Goal: Book appointment/travel/reservation

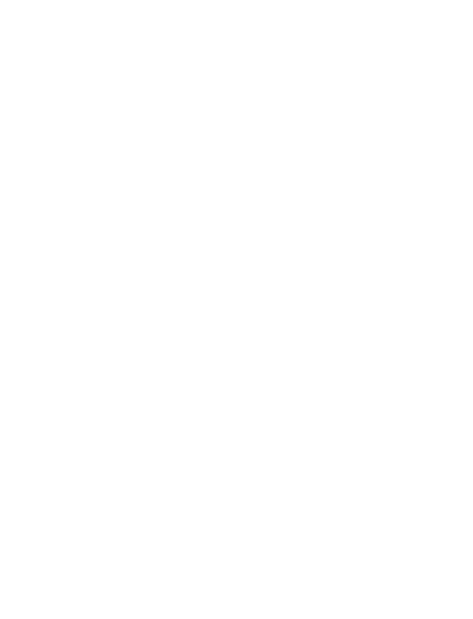
click at [59, 316] on span "Anreise" at bounding box center [45, 312] width 33 height 8
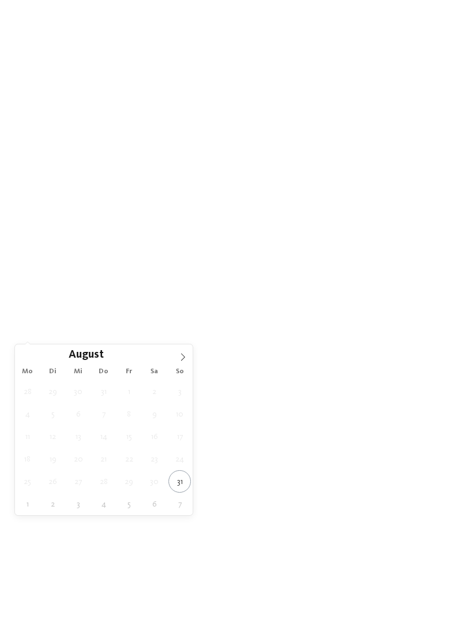
click at [179, 347] on span at bounding box center [183, 355] width 20 height 20
click at [178, 349] on span at bounding box center [183, 355] width 20 height 20
click at [178, 355] on span at bounding box center [183, 355] width 20 height 20
click at [177, 358] on span at bounding box center [183, 355] width 20 height 20
type div "[DATE]"
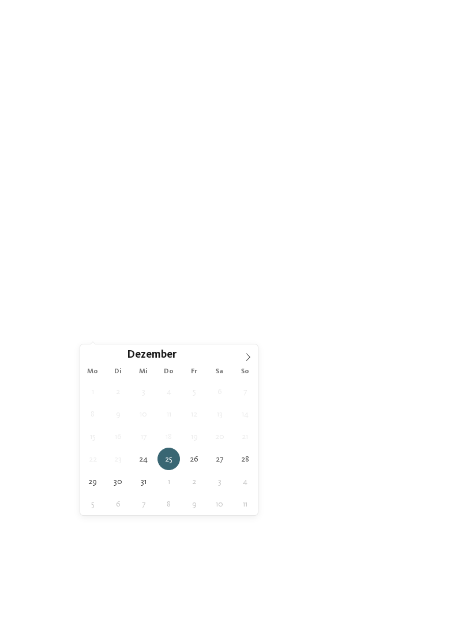
click at [248, 356] on icon at bounding box center [248, 357] width 8 height 8
click at [98, 353] on div "Januar ****" at bounding box center [169, 355] width 178 height 20
type input "****"
type div "[DATE]"
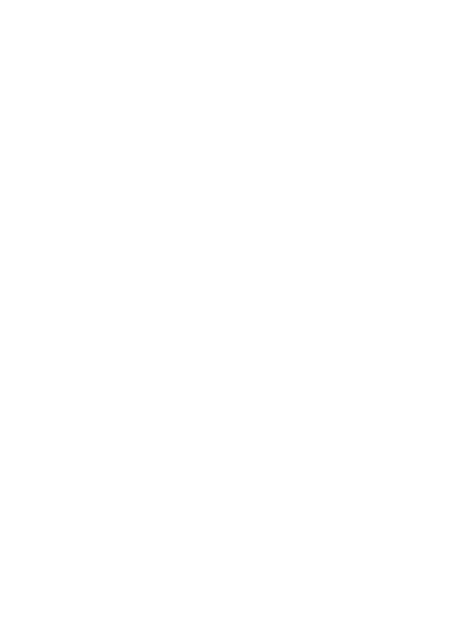
click at [361, 321] on div "Family Experiences" at bounding box center [328, 311] width 82 height 20
click at [302, 212] on div at bounding box center [306, 218] width 12 height 12
click at [306, 235] on div at bounding box center [306, 241] width 12 height 12
click at [301, 281] on div at bounding box center [306, 287] width 12 height 12
click at [306, 283] on icon at bounding box center [306, 286] width 8 height 7
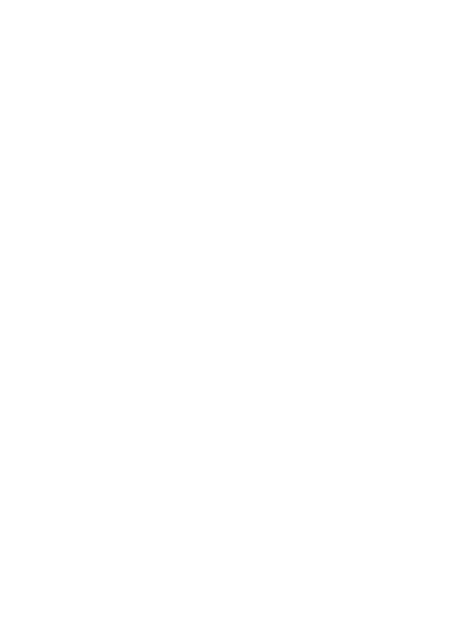
click at [273, 432] on div "übernehmen" at bounding box center [237, 443] width 150 height 23
click at [381, 313] on icon at bounding box center [383, 311] width 5 height 5
click at [410, 183] on icon at bounding box center [421, 193] width 25 height 20
click at [431, 321] on link "Hotel finden" at bounding box center [427, 311] width 62 height 20
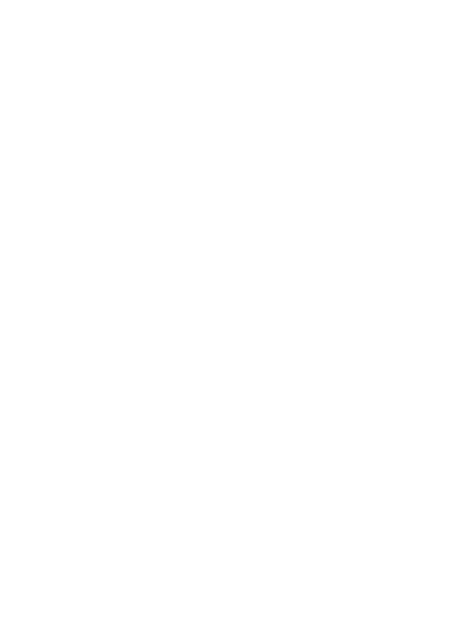
click at [400, 310] on div at bounding box center [346, 328] width 208 height 117
click at [377, 214] on img at bounding box center [236, 185] width 473 height 266
click at [388, 223] on img at bounding box center [236, 185] width 473 height 266
click at [409, 293] on img at bounding box center [236, 185] width 473 height 266
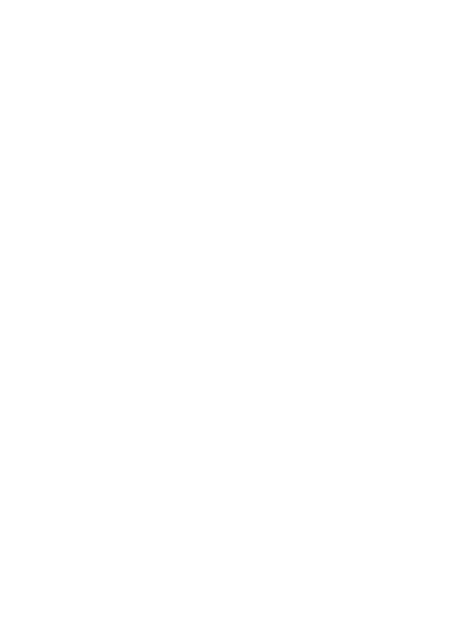
click at [16, 297] on icon at bounding box center [14, 298] width 10 height 8
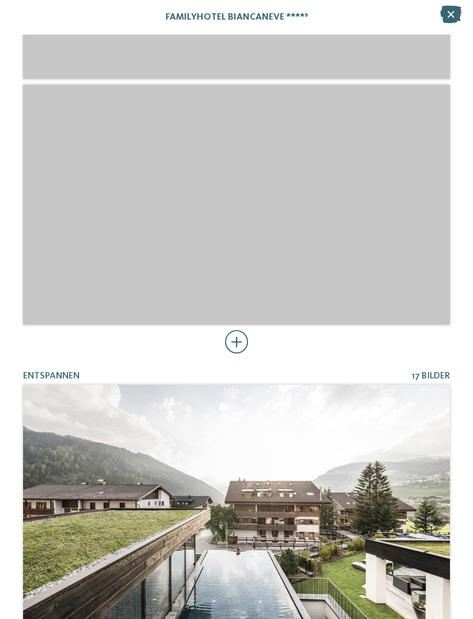
scroll to position [1252, 0]
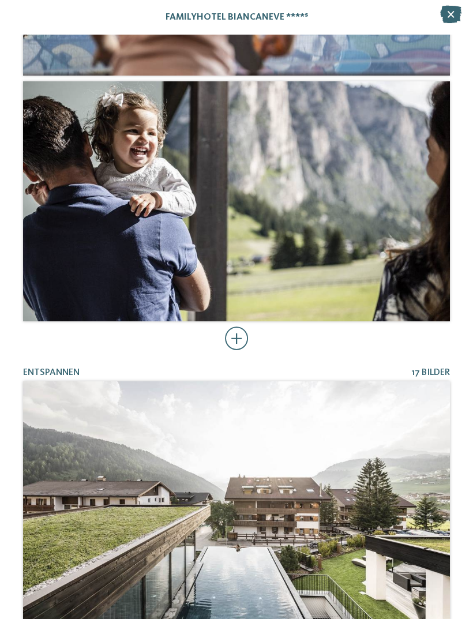
click at [230, 336] on div at bounding box center [237, 338] width 24 height 23
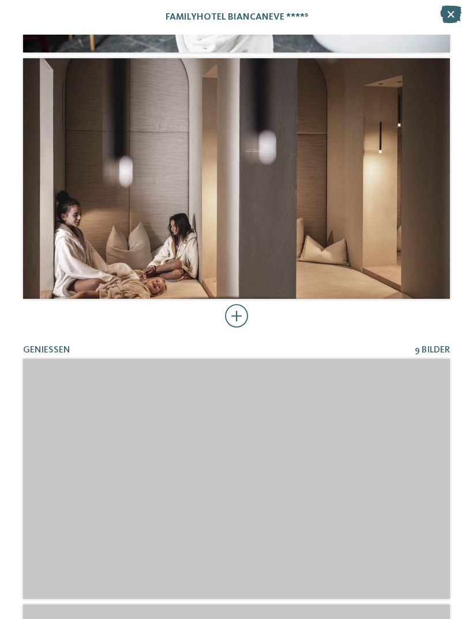
scroll to position [2775, 0]
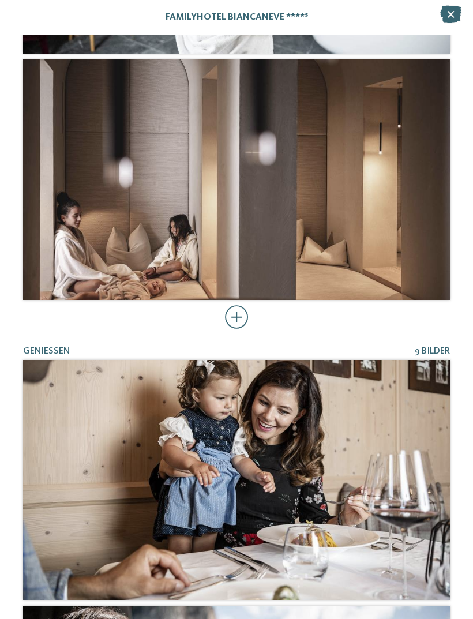
click at [238, 321] on div at bounding box center [237, 317] width 24 height 23
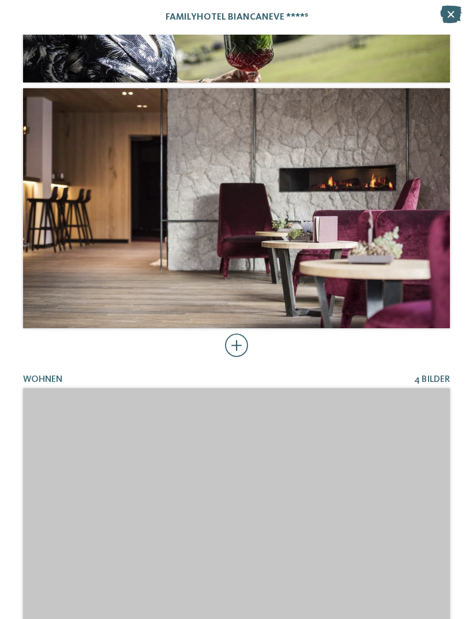
scroll to position [6953, 0]
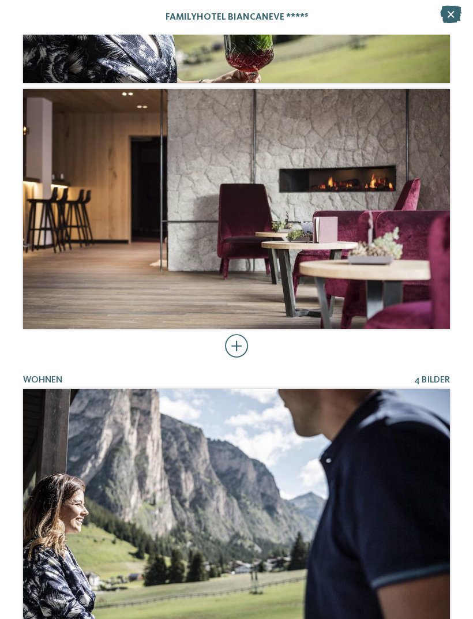
click at [240, 350] on div at bounding box center [237, 346] width 24 height 23
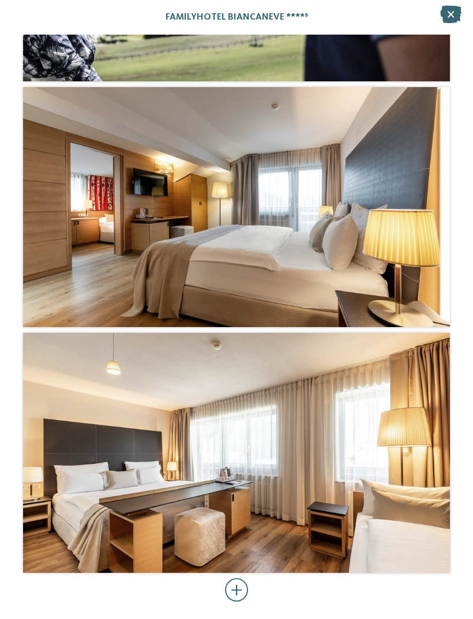
scroll to position [8947, 0]
click at [234, 583] on div at bounding box center [237, 590] width 24 height 23
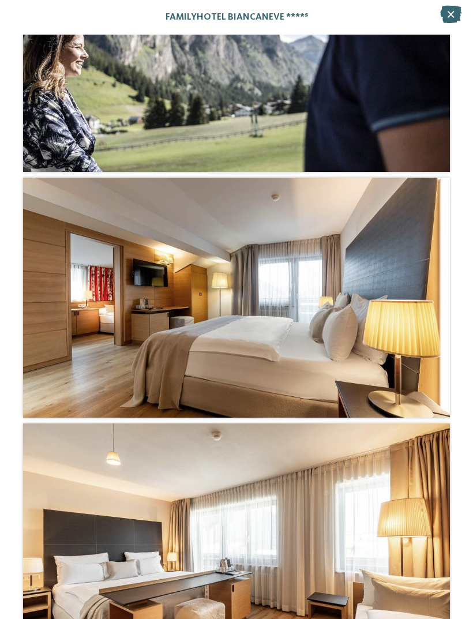
scroll to position [8850, 0]
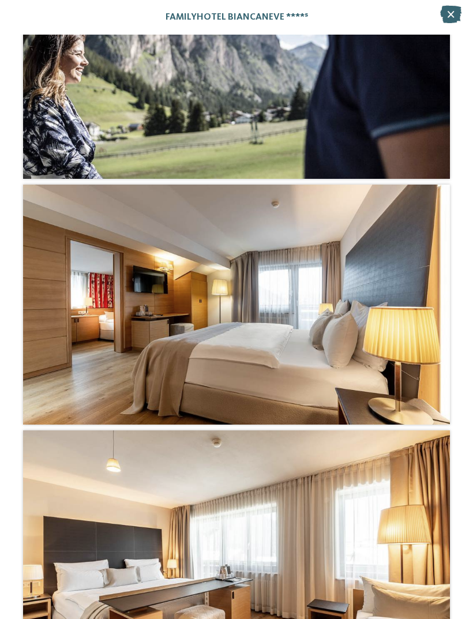
click at [451, 17] on icon at bounding box center [450, 14] width 21 height 17
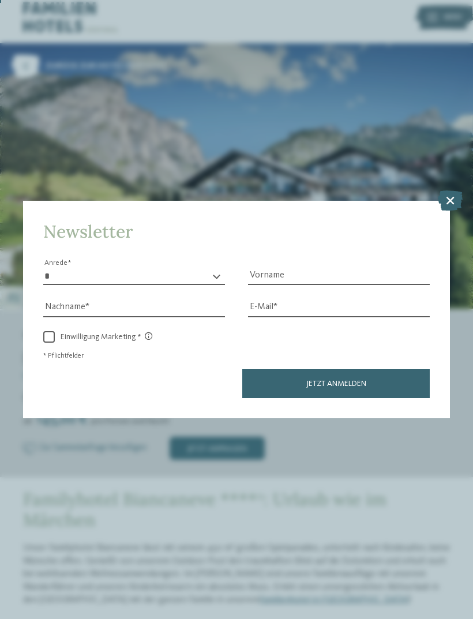
click at [444, 190] on icon at bounding box center [450, 200] width 25 height 20
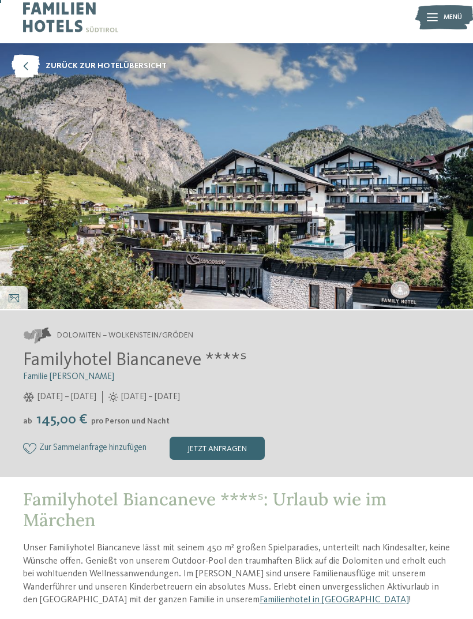
scroll to position [0, 0]
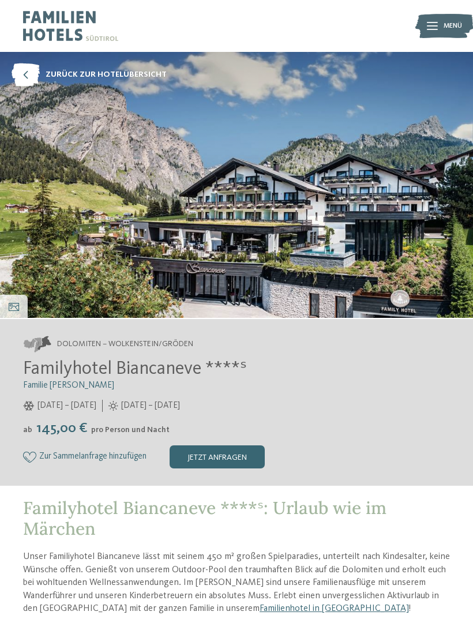
click at [27, 80] on icon at bounding box center [26, 74] width 28 height 23
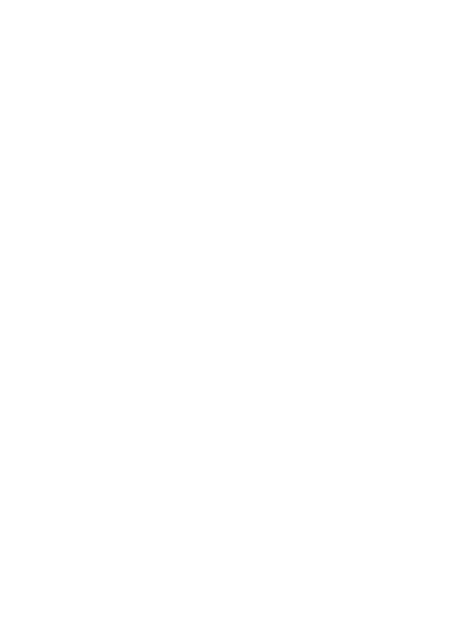
scroll to position [452, 0]
click at [165, 326] on div at bounding box center [127, 322] width 208 height 117
click at [108, 182] on div "€ € € €" at bounding box center [127, 192] width 185 height 20
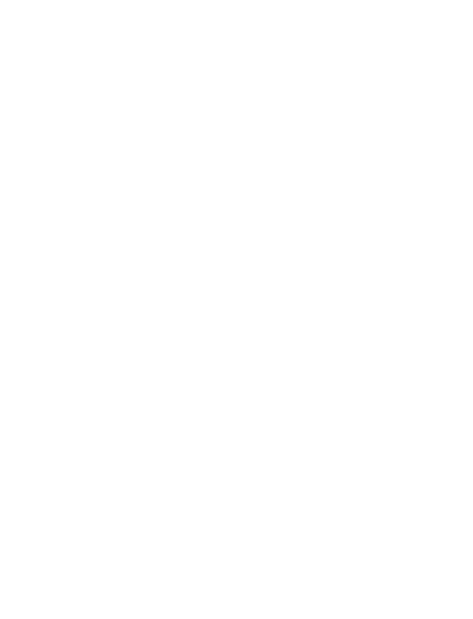
click at [17, 303] on icon at bounding box center [14, 307] width 10 height 8
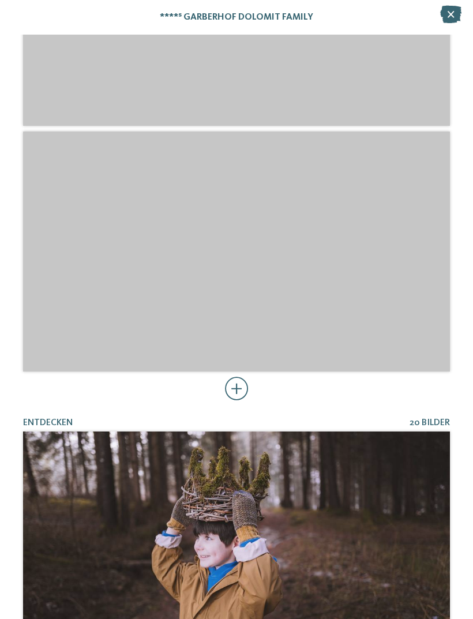
scroll to position [440, 0]
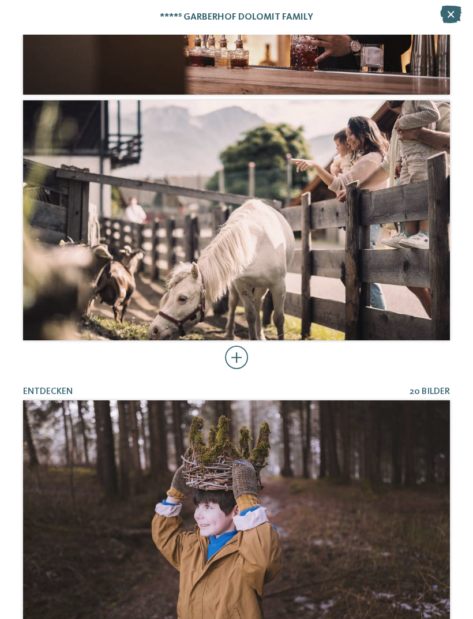
click at [231, 355] on div at bounding box center [237, 357] width 24 height 23
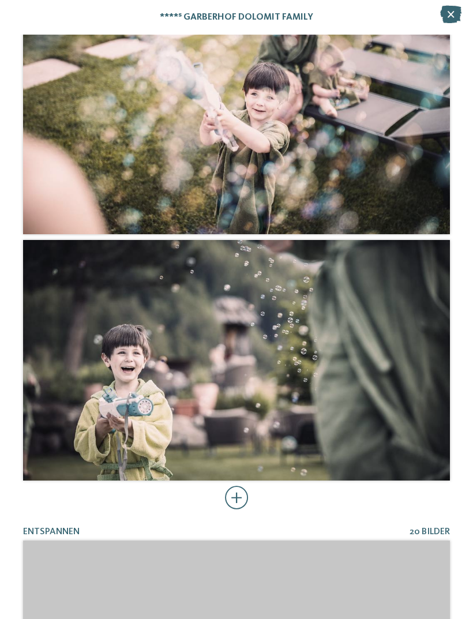
scroll to position [2786, 0]
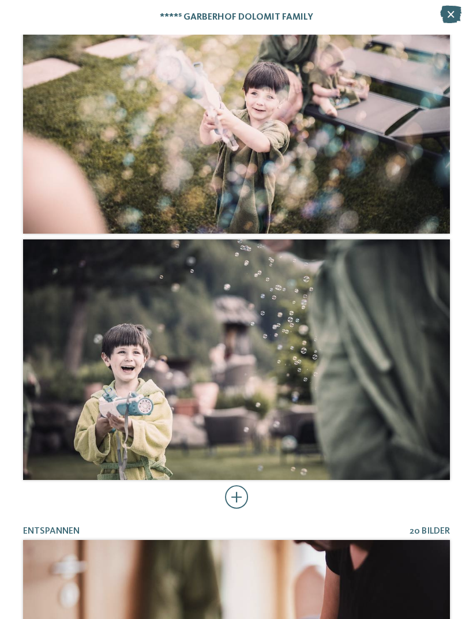
click at [235, 496] on div at bounding box center [237, 497] width 24 height 23
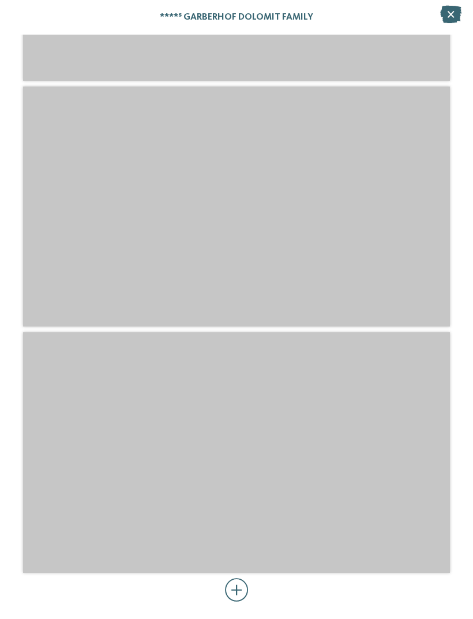
scroll to position [9222, 0]
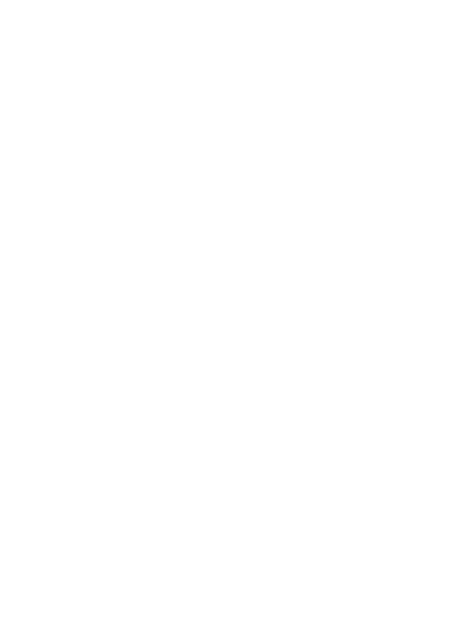
click at [15, 304] on icon at bounding box center [14, 307] width 10 height 8
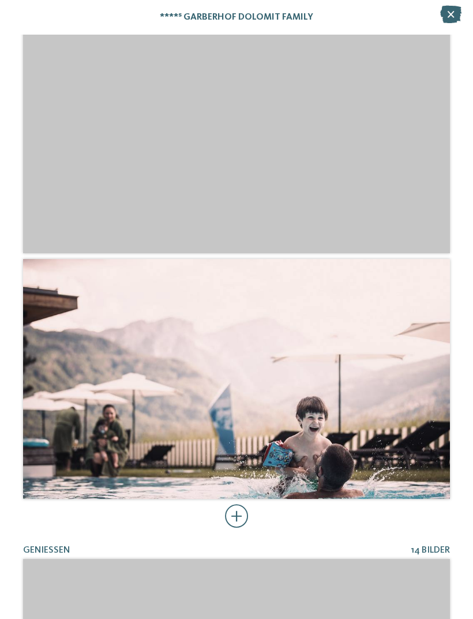
scroll to position [1901, 0]
